Goal: Find specific page/section: Find specific page/section

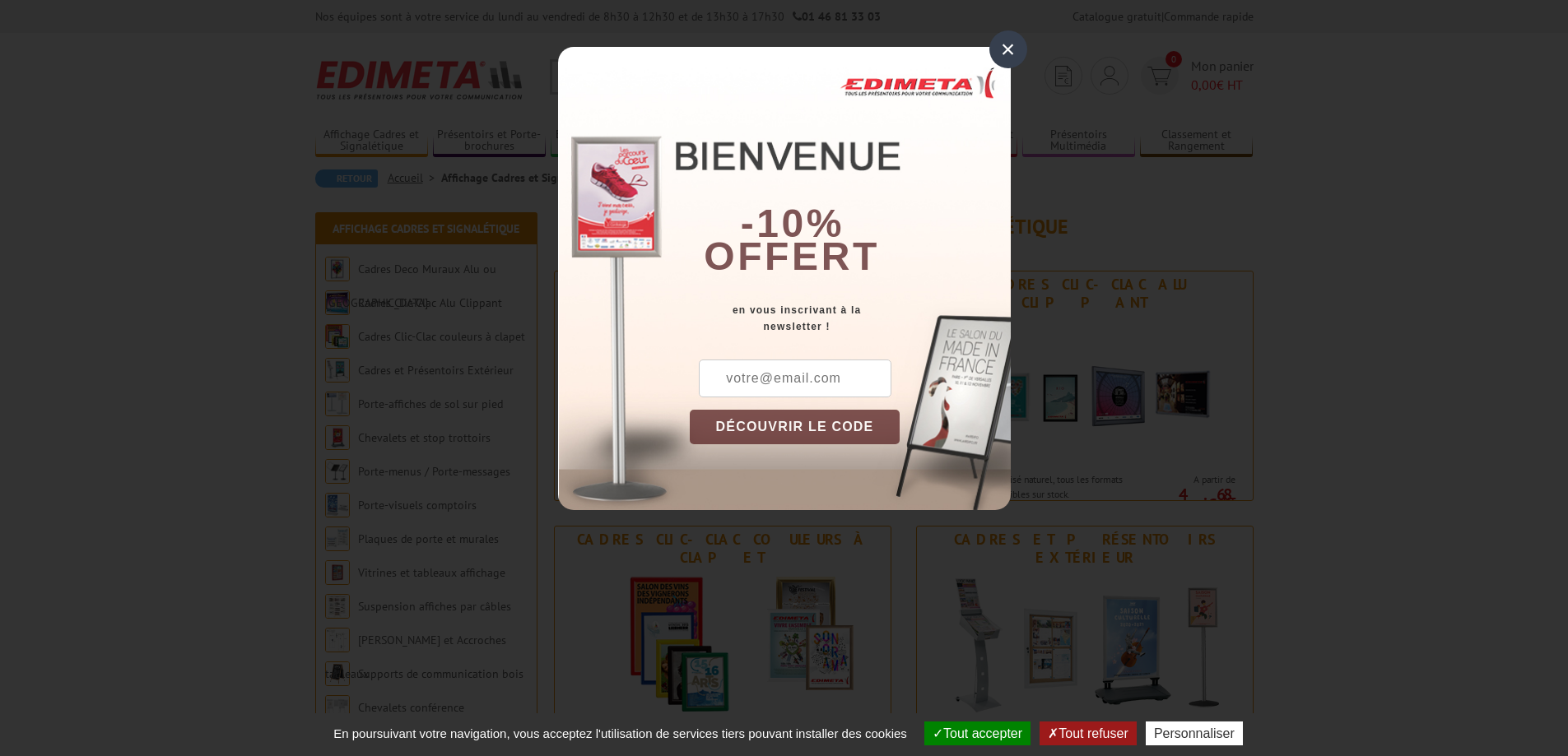
click at [1002, 45] on div "×" at bounding box center [1009, 50] width 38 height 38
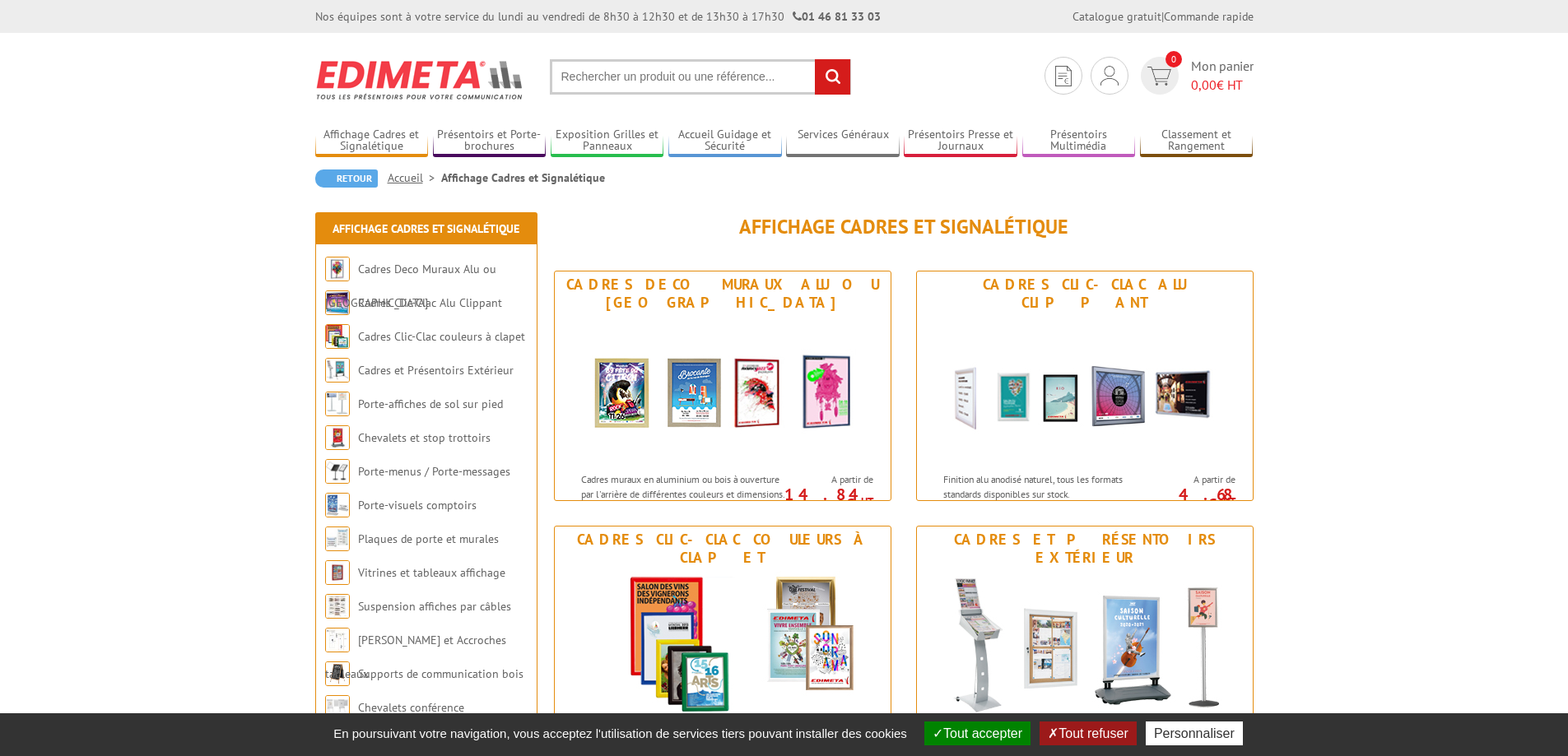
click at [731, 80] on input "text" at bounding box center [700, 77] width 302 height 35
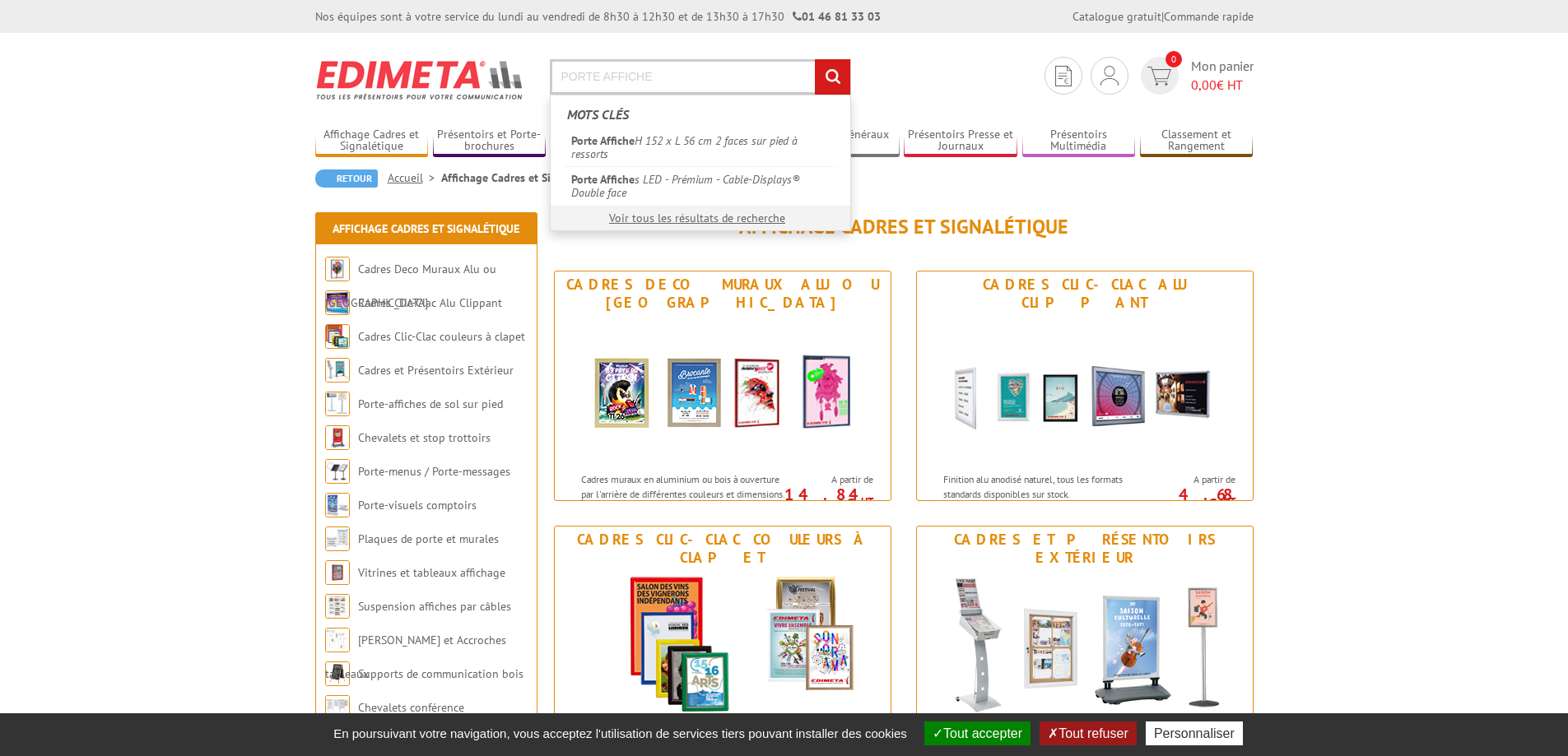
type input "PORTE AFFICHE"
click at [815, 59] on input "rechercher" at bounding box center [832, 77] width 35 height 35
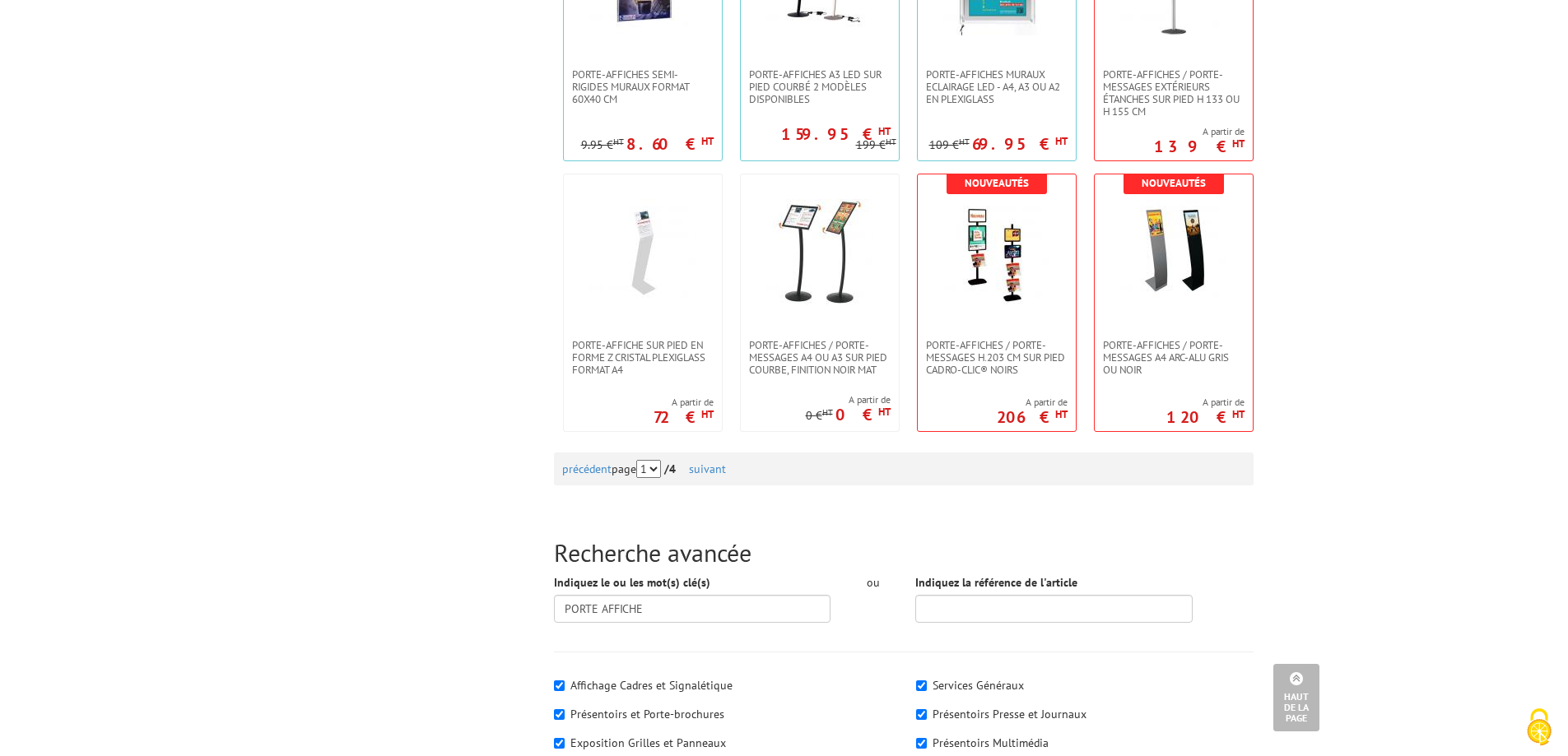
scroll to position [1564, 0]
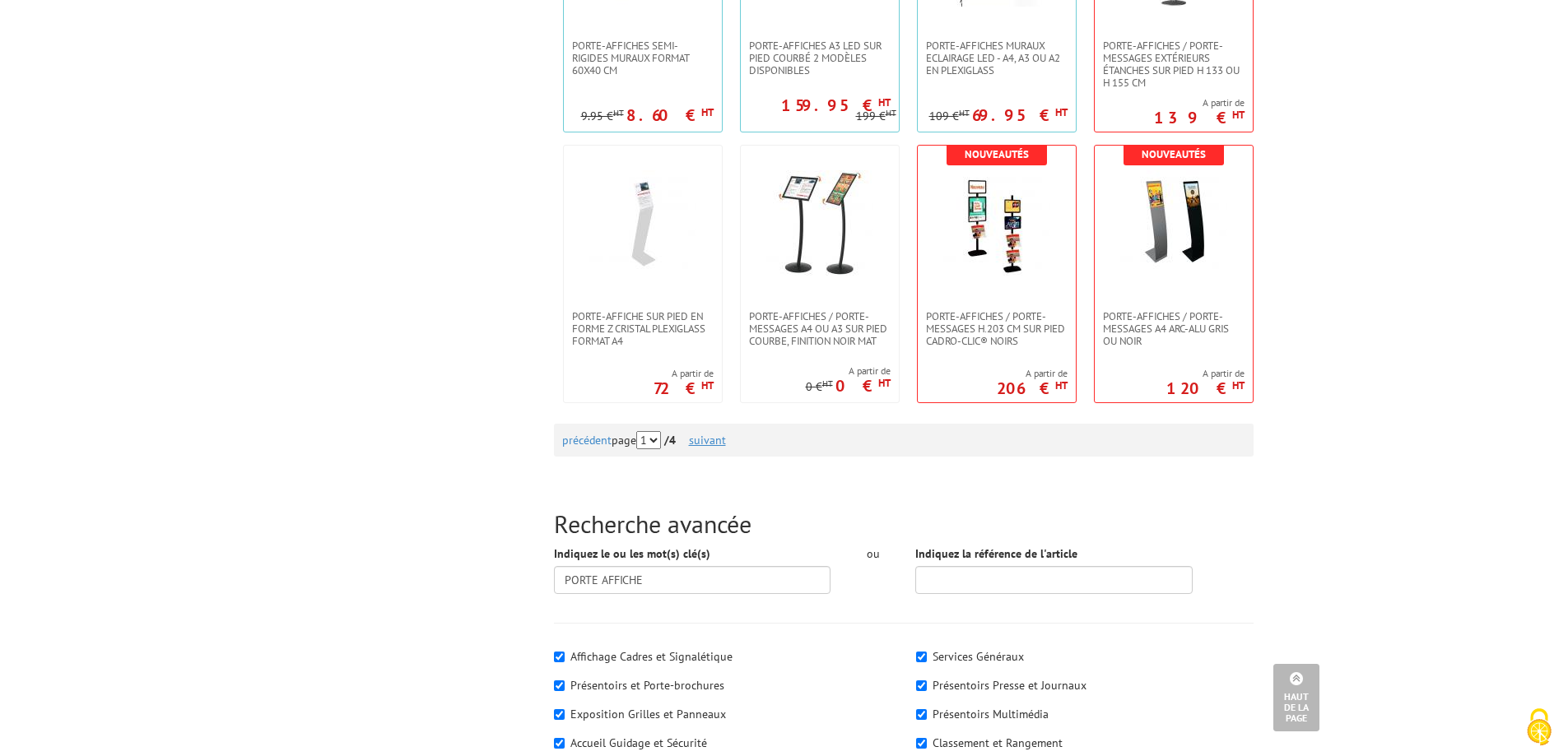
click at [720, 445] on link "suivant" at bounding box center [707, 439] width 37 height 14
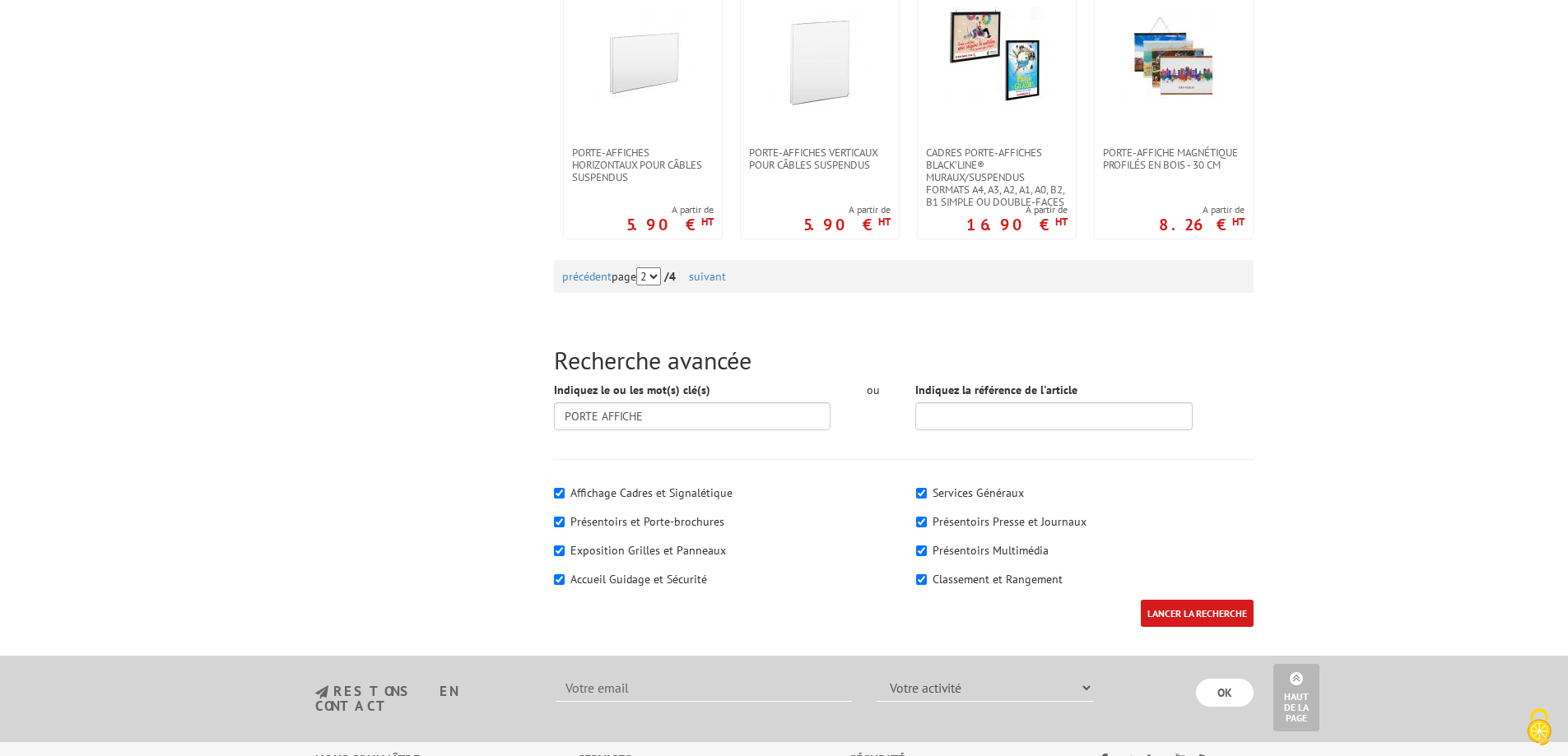
scroll to position [1728, 0]
click at [715, 277] on link "suivant" at bounding box center [707, 275] width 37 height 14
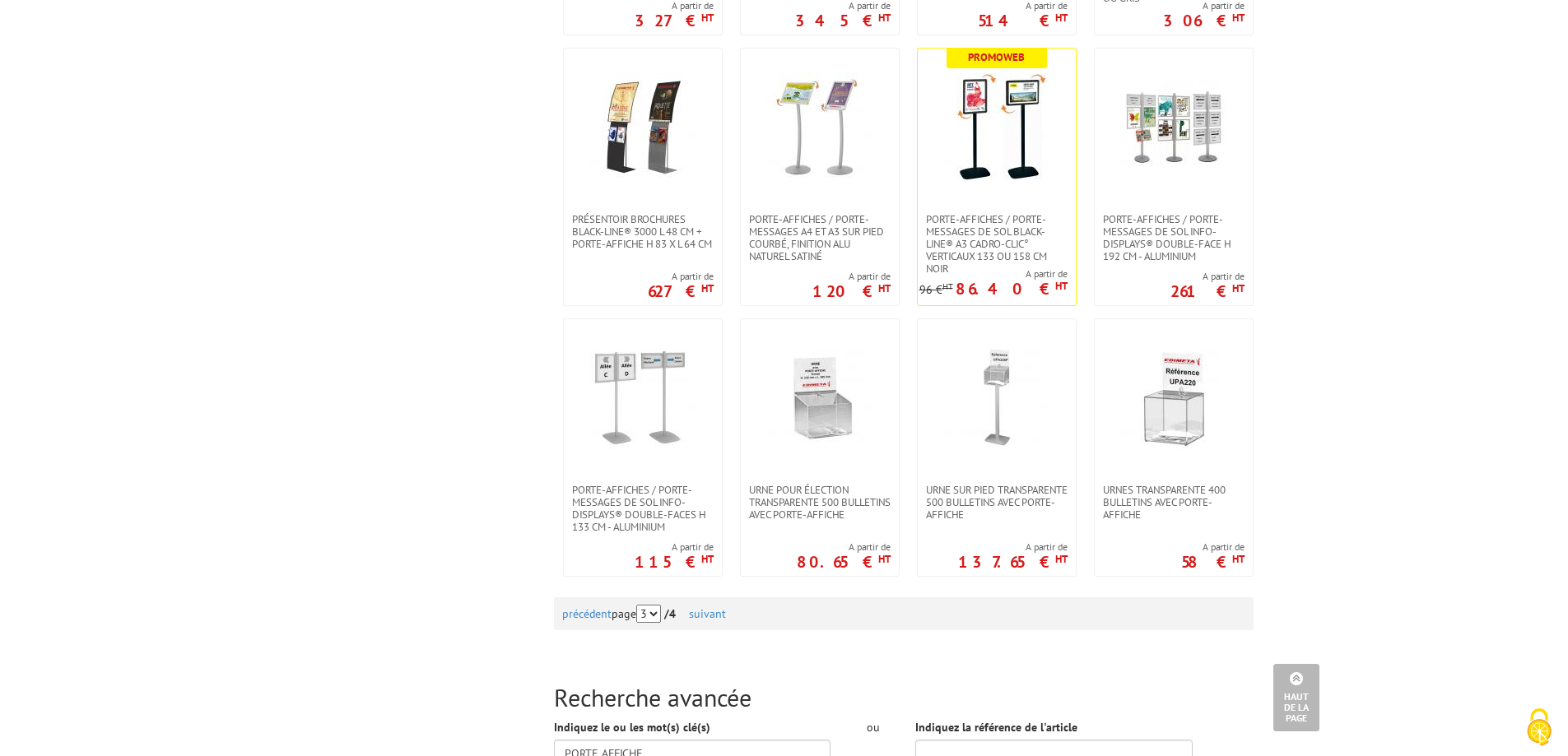
scroll to position [1481, 0]
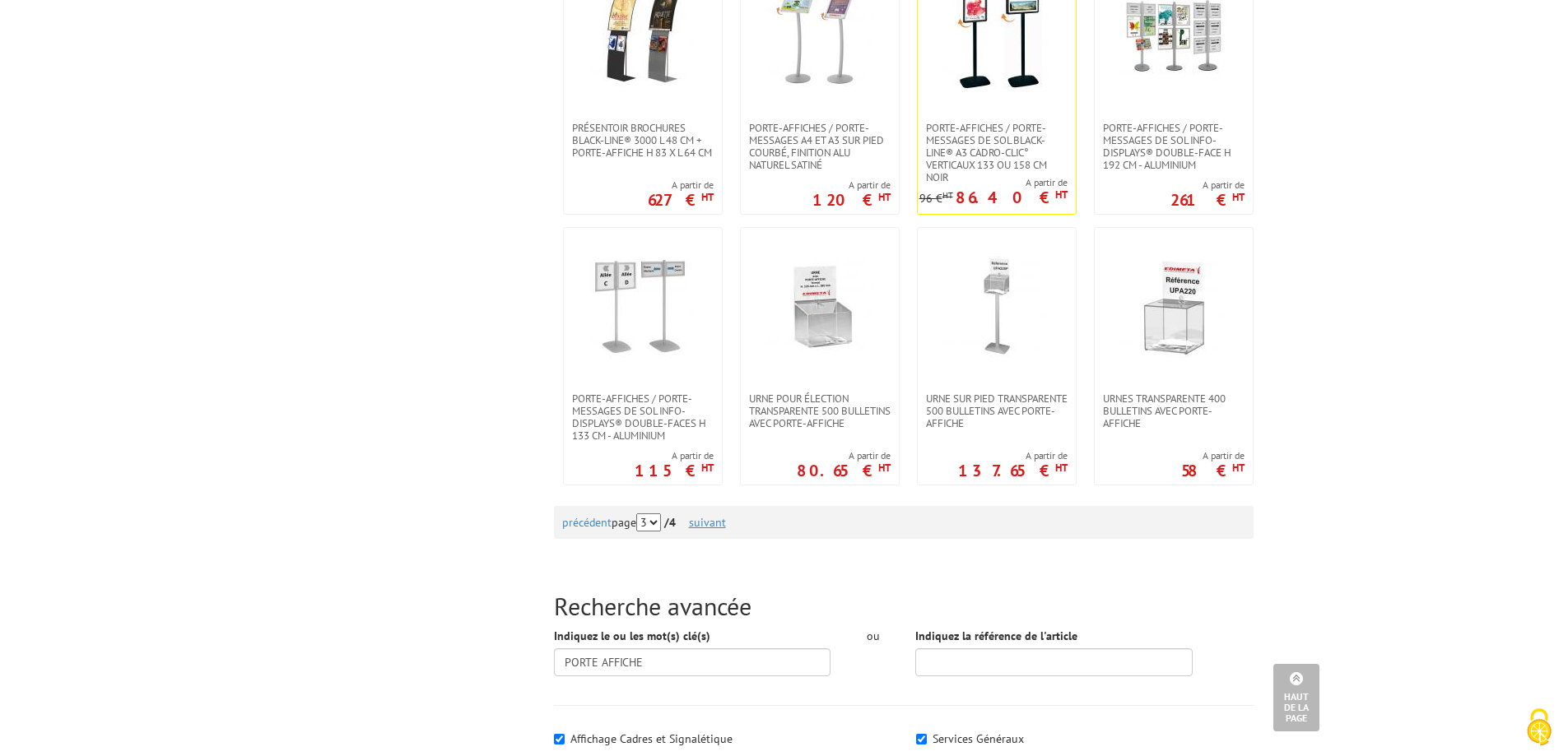
click at [720, 527] on link "suivant" at bounding box center [707, 522] width 37 height 14
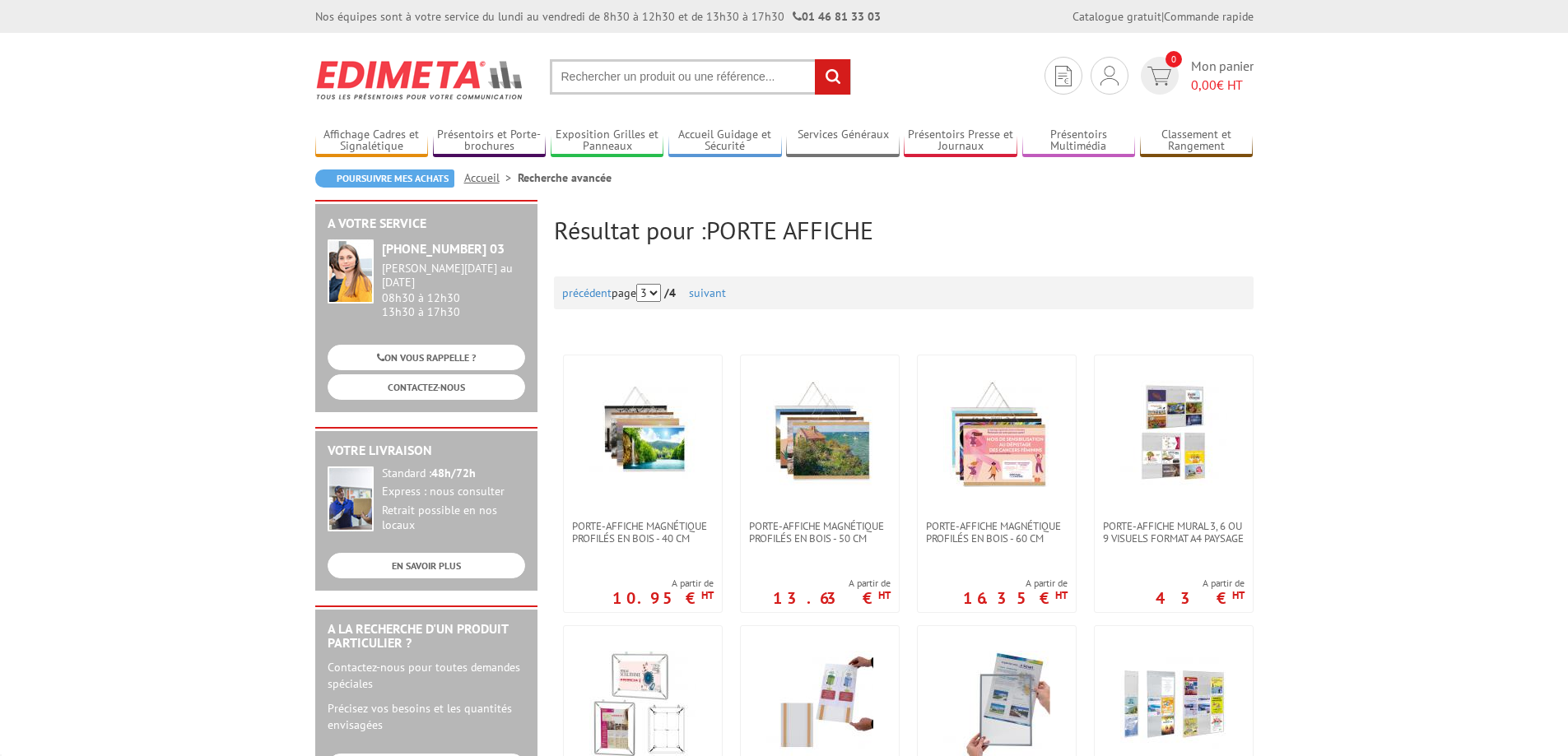
scroll to position [1481, 0]
